Goal: Go to known website: Go to known website

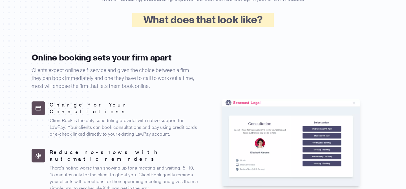
scroll to position [318, 0]
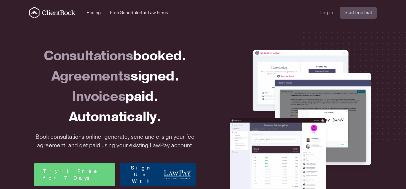
click at [328, 12] on link "Log in" at bounding box center [327, 12] width 13 height 7
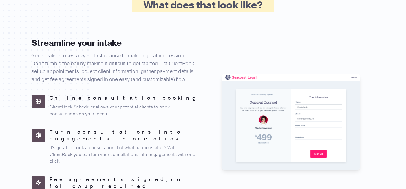
scroll to position [271, 0]
